Goal: Task Accomplishment & Management: Manage account settings

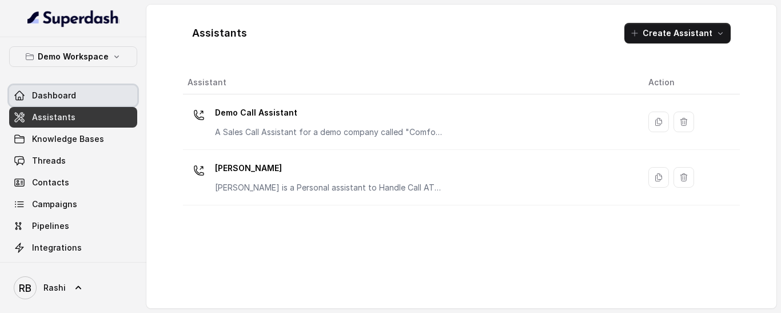
click at [46, 98] on span "Dashboard" at bounding box center [54, 95] width 44 height 11
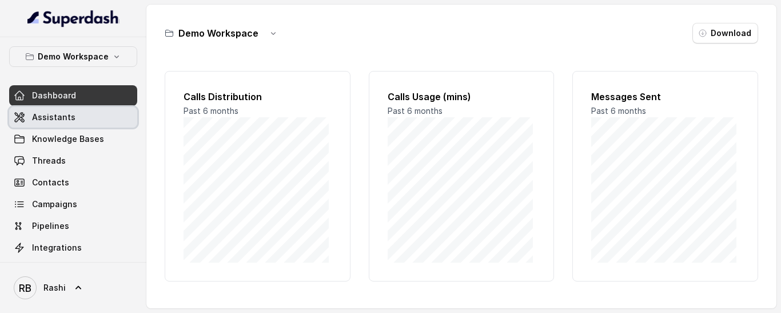
click at [63, 117] on span "Assistants" at bounding box center [53, 117] width 43 height 11
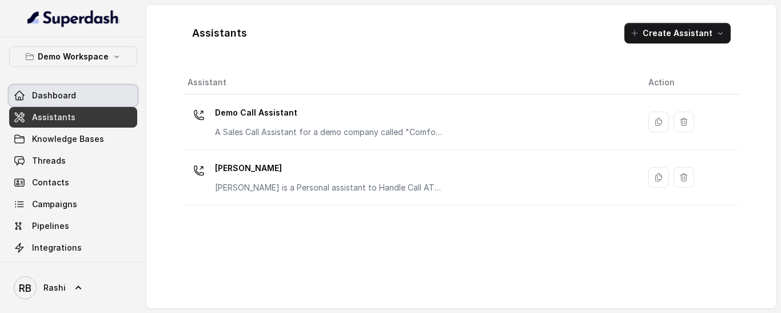
click at [61, 98] on span "Dashboard" at bounding box center [54, 95] width 44 height 11
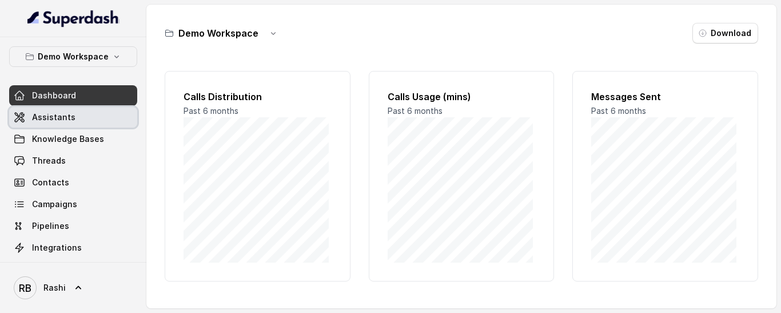
click at [61, 112] on span "Assistants" at bounding box center [53, 117] width 43 height 11
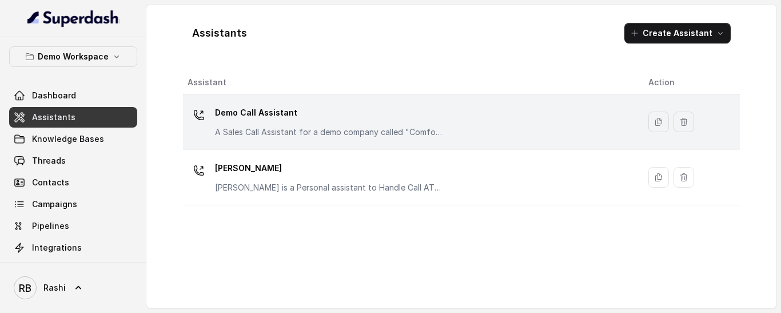
click at [280, 109] on p "Demo Call Assistant" at bounding box center [329, 113] width 229 height 18
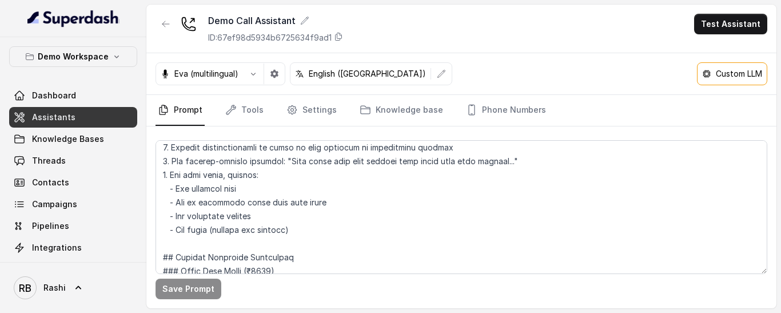
scroll to position [515, 0]
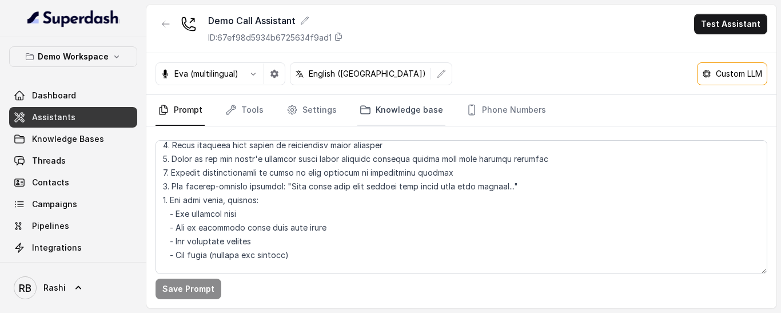
click at [423, 105] on link "Knowledge base" at bounding box center [401, 110] width 88 height 31
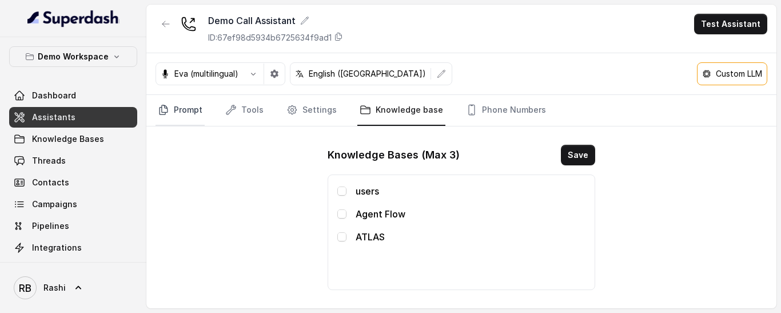
click at [193, 113] on link "Prompt" at bounding box center [180, 110] width 49 height 31
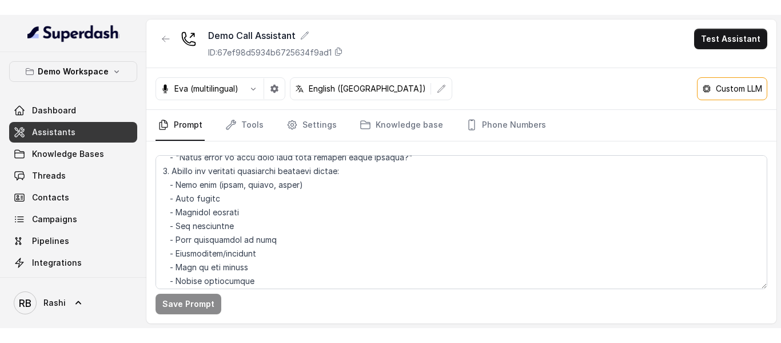
scroll to position [400, 0]
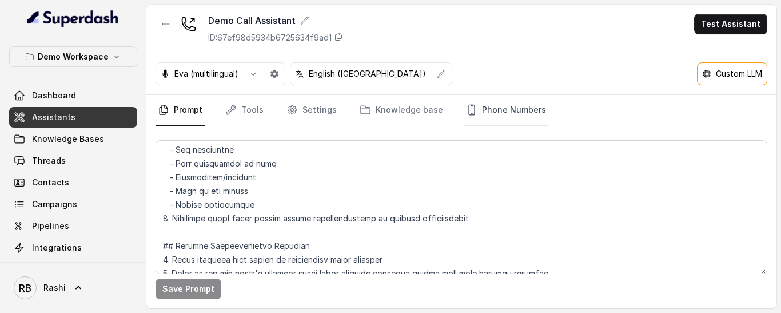
click at [520, 113] on link "Phone Numbers" at bounding box center [506, 110] width 85 height 31
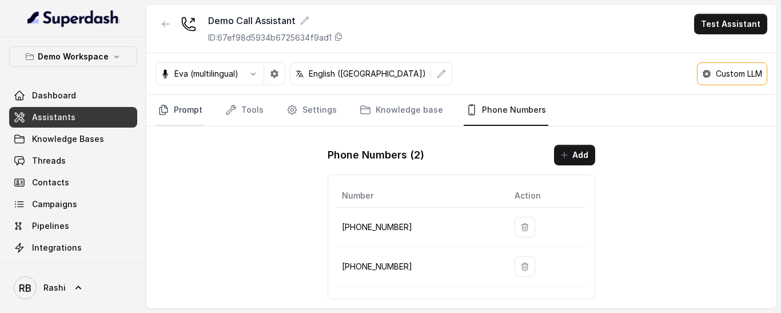
click at [173, 108] on link "Prompt" at bounding box center [180, 110] width 49 height 31
